Goal: Task Accomplishment & Management: Complete application form

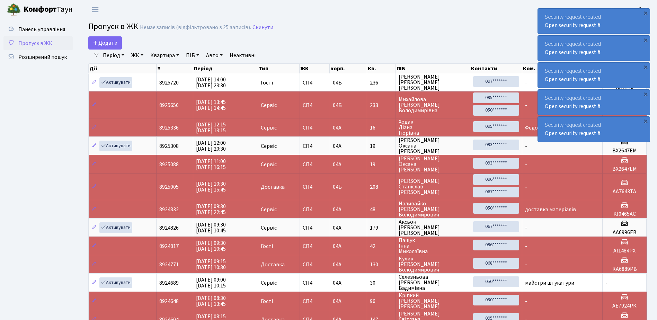
select select "25"
click at [109, 42] on span "Додати" at bounding box center [105, 43] width 25 height 8
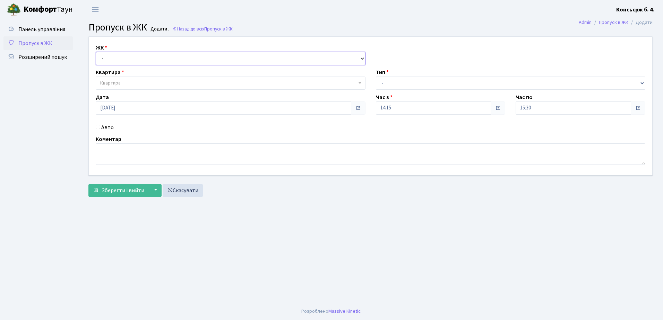
click at [147, 56] on select "- СП4, Столичне шосе, 5" at bounding box center [231, 58] width 270 height 13
select select "325"
click at [96, 52] on select "- СП4, Столичне шосе, 5" at bounding box center [231, 58] width 270 height 13
select select
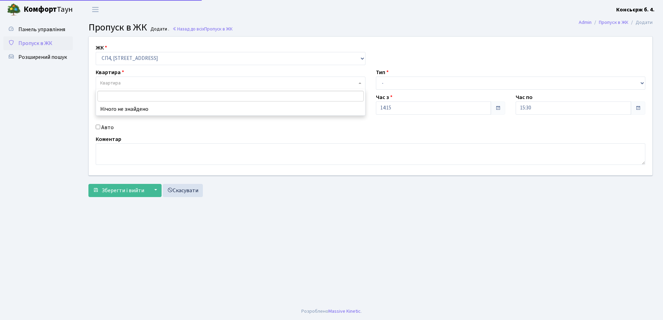
click at [147, 80] on span "Квартира" at bounding box center [228, 83] width 256 height 7
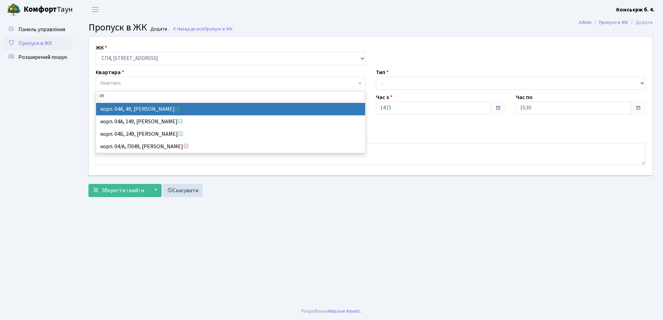
type input "49"
select select "21077"
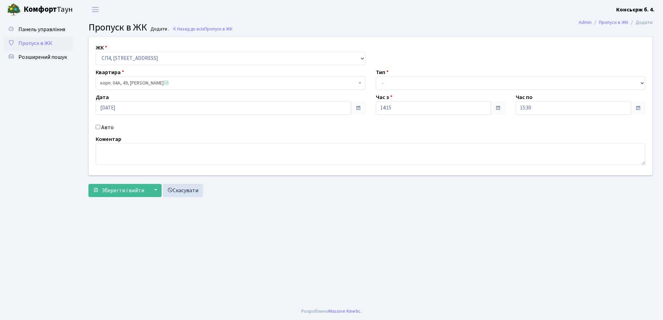
click at [98, 127] on input "Авто" at bounding box center [98, 127] width 5 height 5
checkbox input "true"
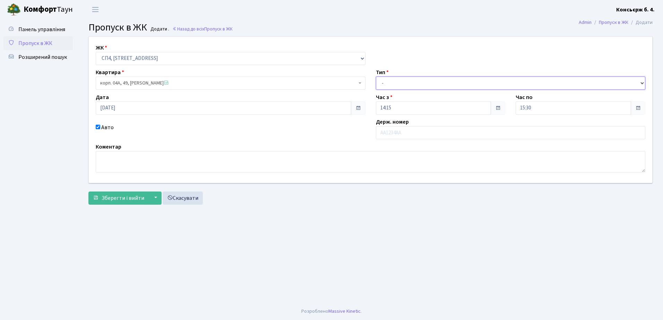
click at [441, 80] on select "- Доставка Таксі Гості Сервіс" at bounding box center [511, 83] width 270 height 13
select select "1"
click at [376, 77] on select "- Доставка Таксі Гості Сервіс" at bounding box center [511, 83] width 270 height 13
click at [425, 133] on input "text" at bounding box center [511, 132] width 270 height 13
type input "КА2839ІІ"
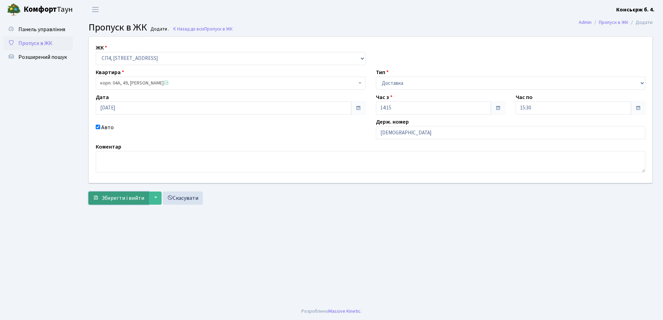
click at [119, 198] on span "Зберегти і вийти" at bounding box center [123, 198] width 43 height 8
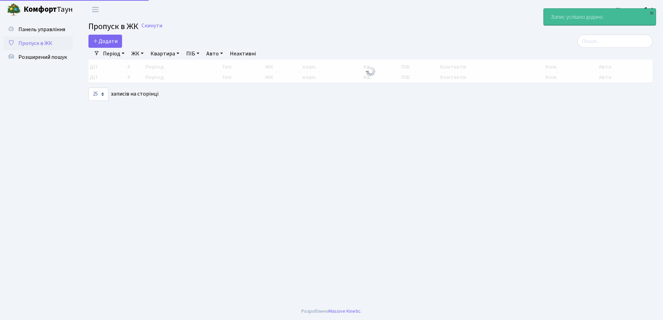
select select "25"
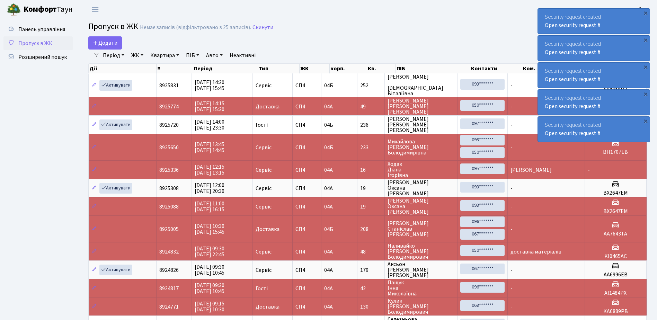
click at [617, 19] on div "Security request created Open security request #" at bounding box center [594, 21] width 112 height 25
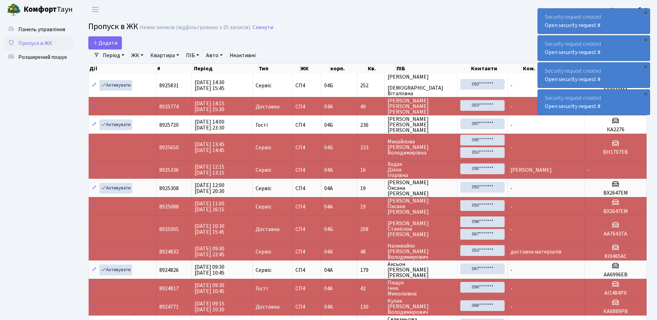
click at [617, 19] on div "Security request created Open security request #" at bounding box center [594, 21] width 112 height 25
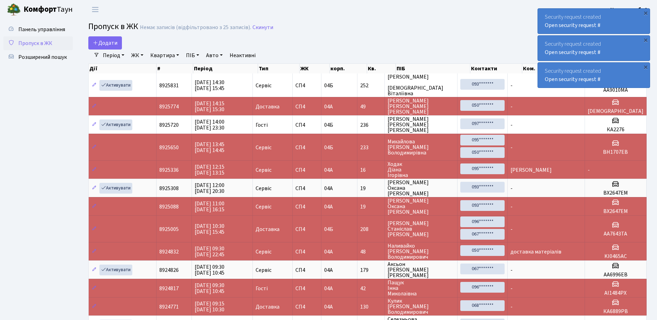
click at [617, 19] on div "Security request created Open security request #" at bounding box center [594, 21] width 112 height 25
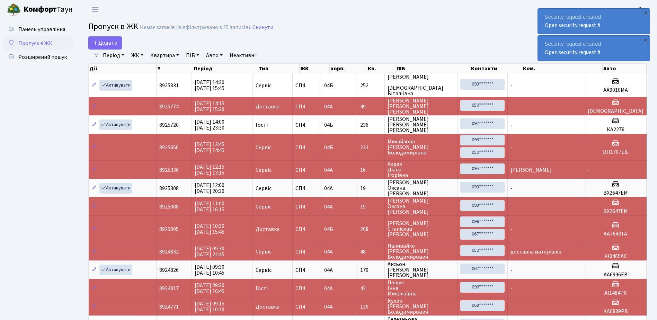
click at [617, 19] on div "Security request created Open security request #" at bounding box center [594, 21] width 112 height 25
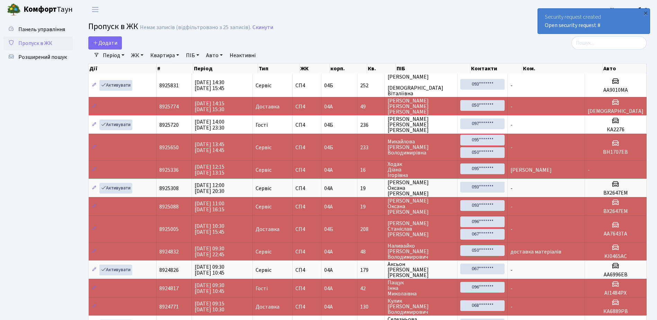
click at [615, 23] on div "Security request created Open security request #" at bounding box center [594, 21] width 112 height 25
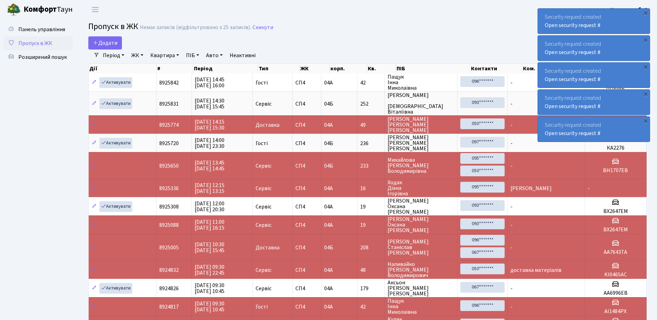
click at [630, 19] on div "Security request created Open security request #" at bounding box center [594, 21] width 112 height 25
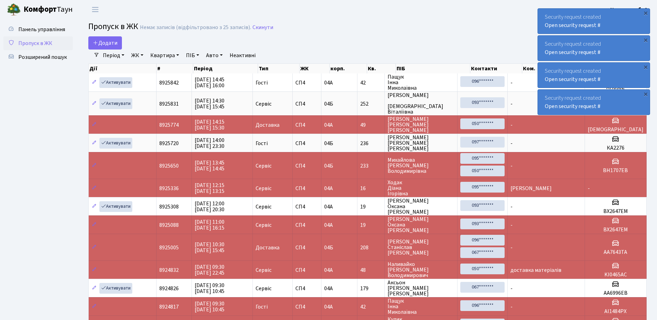
click at [630, 19] on div "Security request created Open security request #" at bounding box center [594, 21] width 112 height 25
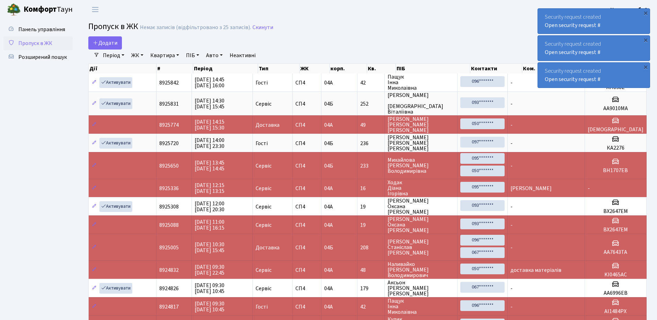
click at [630, 19] on div "Security request created Open security request #" at bounding box center [594, 21] width 112 height 25
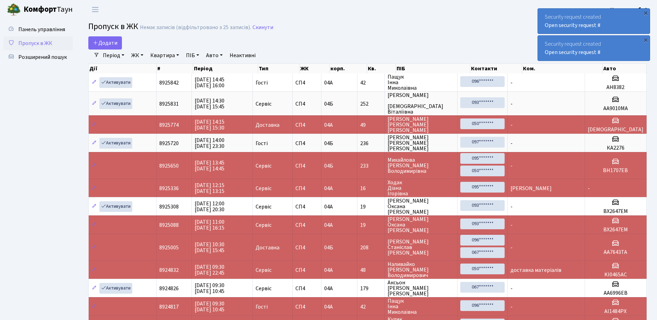
click at [630, 19] on div "Security request created Open security request #" at bounding box center [594, 21] width 112 height 25
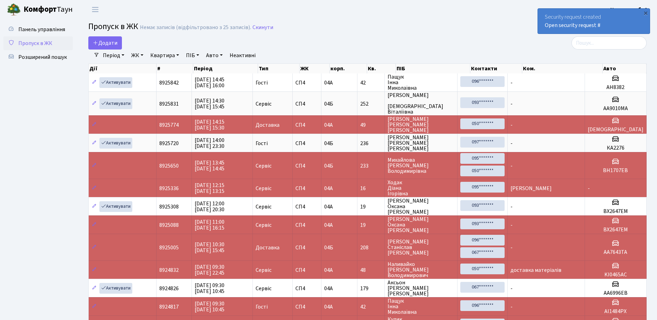
click at [630, 19] on div "Security request created Open security request #" at bounding box center [594, 21] width 112 height 25
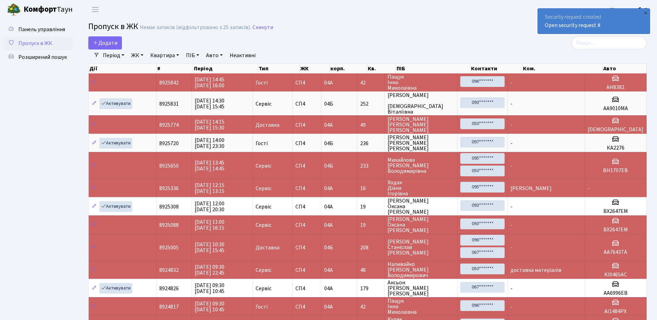
click at [627, 28] on div "Security request created Open security request #" at bounding box center [594, 21] width 112 height 25
